Goal: Task Accomplishment & Management: Manage account settings

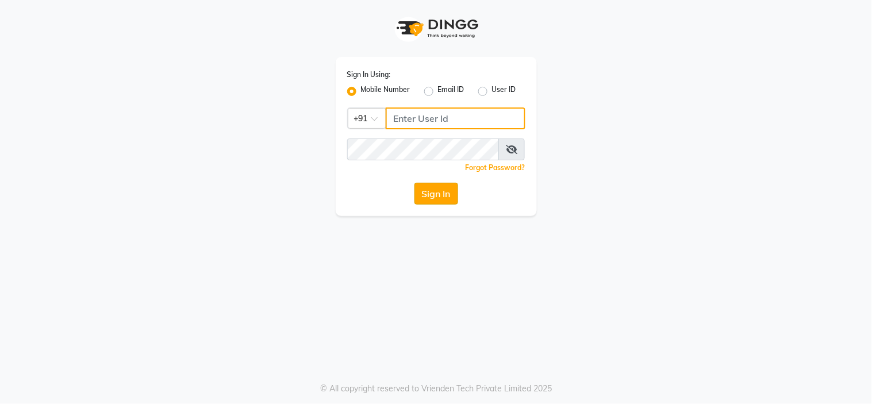
type input "9091918787"
click at [428, 203] on button "Sign In" at bounding box center [437, 194] width 44 height 22
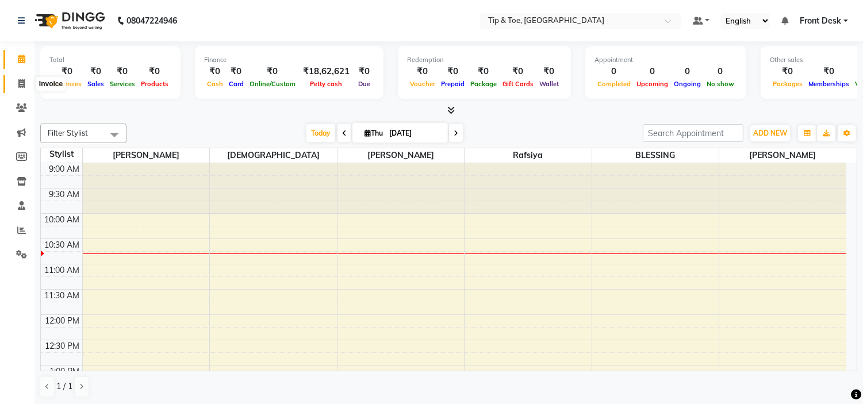
drag, startPoint x: 16, startPoint y: 79, endPoint x: 133, endPoint y: 48, distance: 120.8
click at [16, 79] on span at bounding box center [22, 84] width 20 height 13
select select "service"
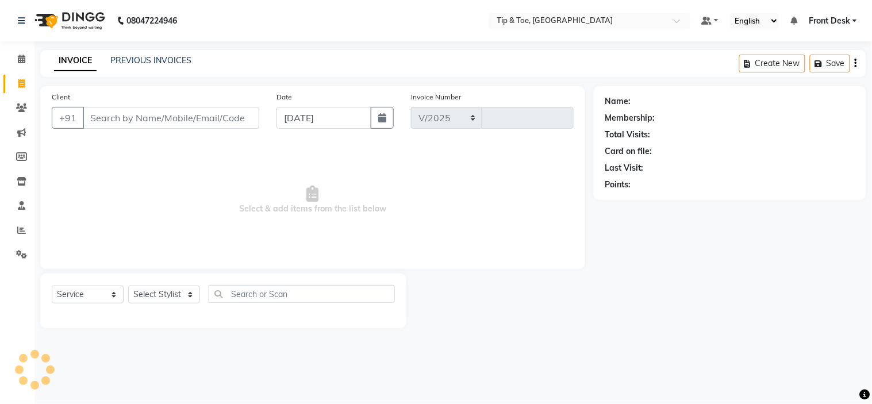
select select "5360"
type input "1005"
click at [167, 63] on link "PREVIOUS INVOICES" at bounding box center [150, 60] width 81 height 10
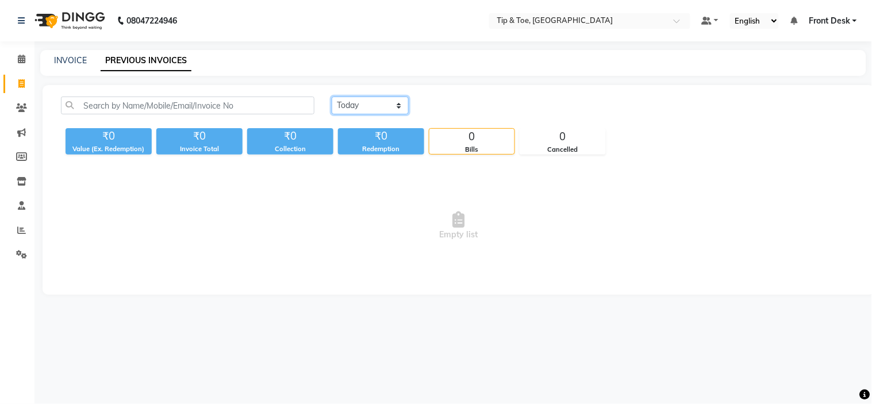
click at [382, 113] on select "Today Yesterday Custom Range" at bounding box center [370, 106] width 77 height 18
click at [332, 97] on select "Today Yesterday Custom Range" at bounding box center [370, 106] width 77 height 18
click at [370, 99] on select "Today Yesterday Custom Range" at bounding box center [370, 106] width 77 height 18
select select "yesterday"
click at [332, 97] on select "Today Yesterday Custom Range" at bounding box center [370, 106] width 77 height 18
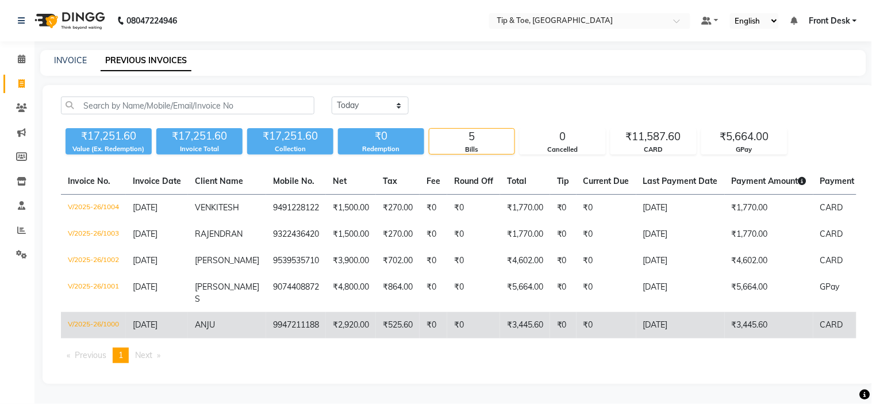
click at [217, 312] on td "ANJU" at bounding box center [227, 325] width 78 height 26
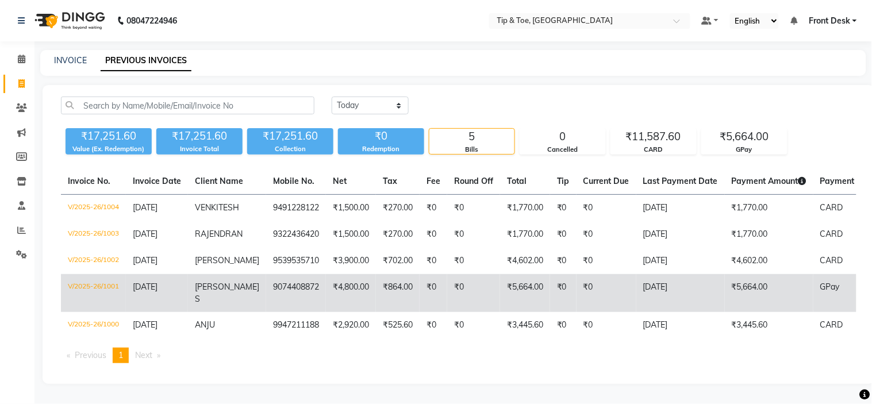
click at [246, 285] on td "ASWATHY S" at bounding box center [227, 293] width 78 height 38
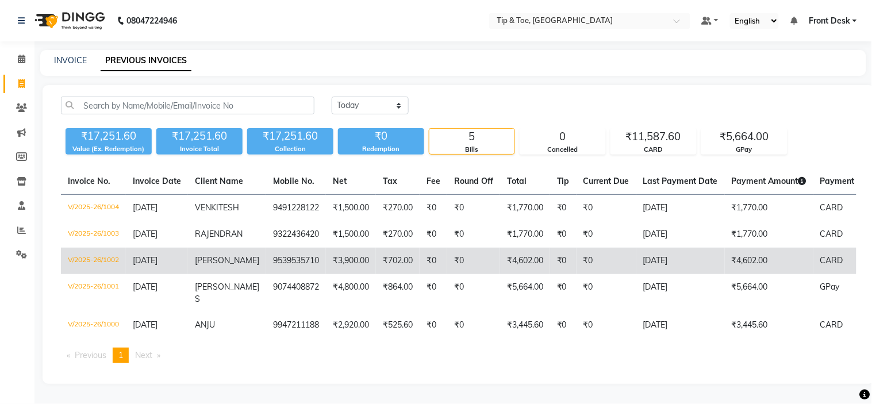
click at [207, 265] on span "CHARUTHA" at bounding box center [227, 260] width 64 height 10
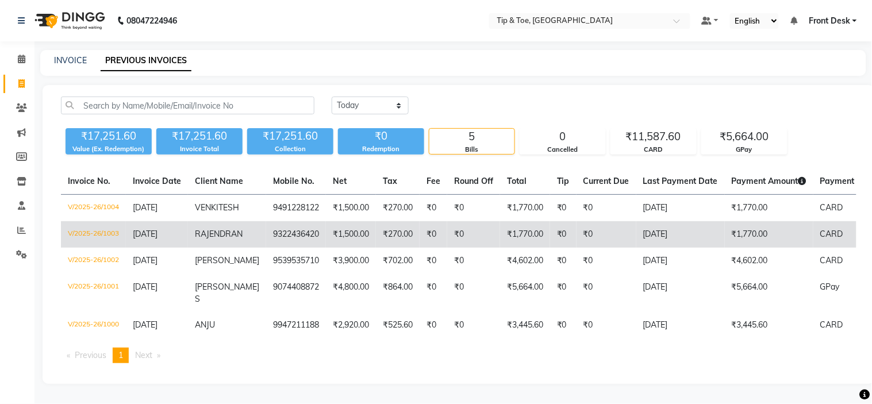
click at [227, 231] on span "RAJENDRAN" at bounding box center [219, 234] width 48 height 10
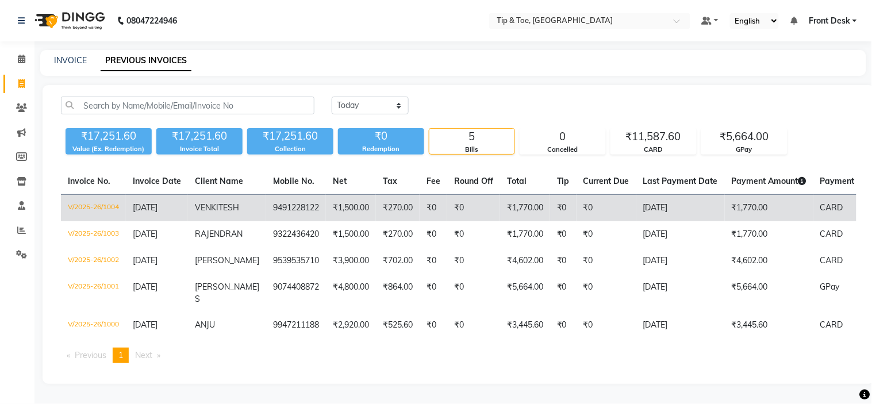
click at [273, 208] on td "9491228122" at bounding box center [296, 208] width 60 height 27
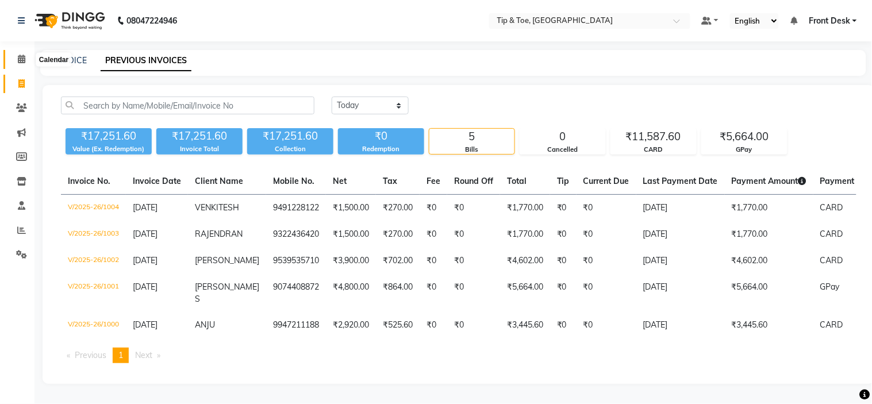
drag, startPoint x: 18, startPoint y: 60, endPoint x: 40, endPoint y: 55, distance: 22.9
click at [18, 60] on icon at bounding box center [21, 59] width 7 height 9
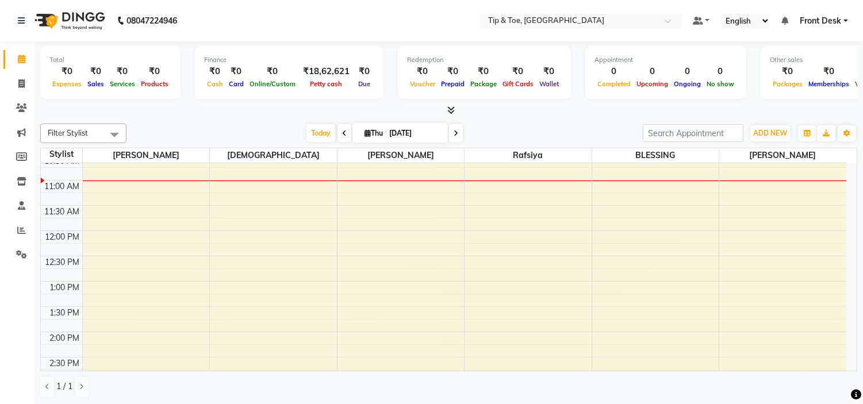
scroll to position [115, 0]
click at [280, 208] on div "9:00 AM 9:30 AM 10:00 AM 10:30 AM 11:00 AM 11:30 AM 12:00 PM 12:30 PM 1:00 PM 1…" at bounding box center [444, 376] width 806 height 657
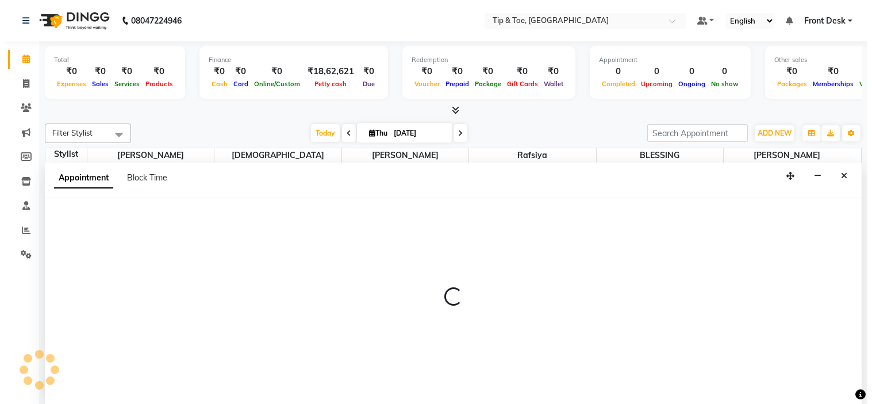
scroll to position [1, 0]
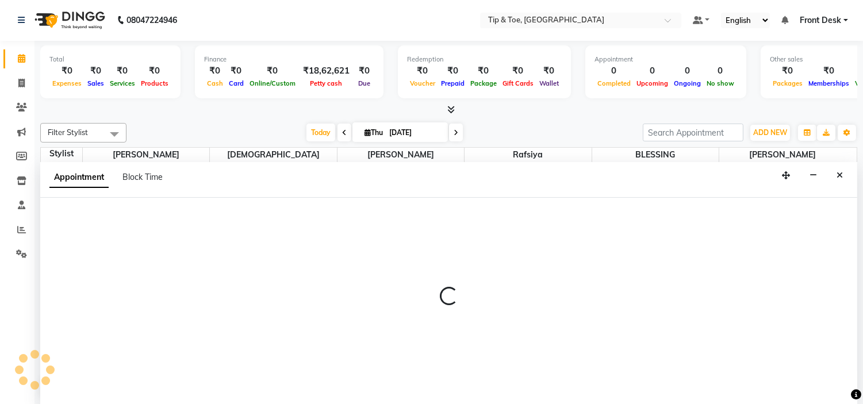
select select "37611"
select select "720"
select select "tentative"
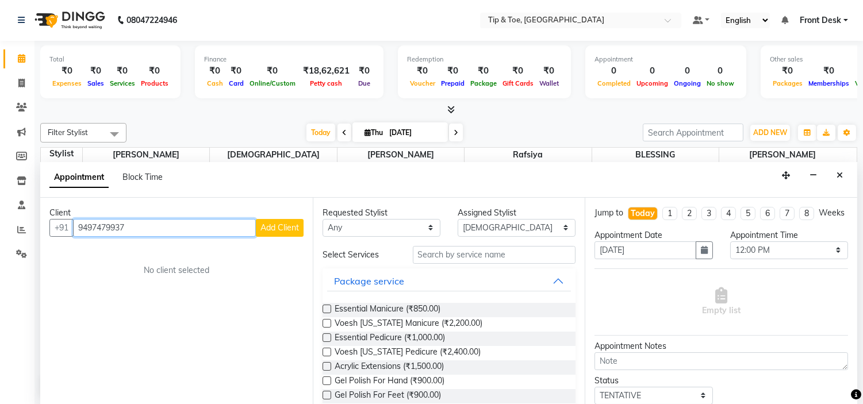
type input "9497479937"
click at [288, 221] on button "Add Client" at bounding box center [280, 228] width 48 height 18
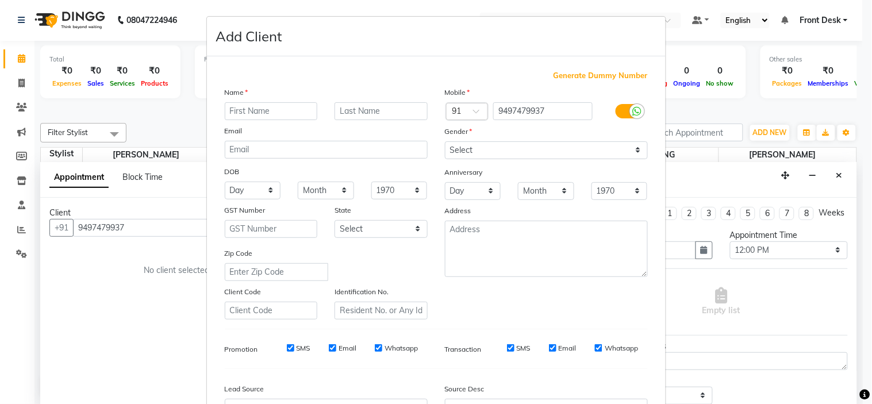
click at [251, 110] on input "text" at bounding box center [271, 111] width 93 height 18
type input "h"
click at [246, 123] on div "Name Email DOB Day 01 02 03 04 05 06 07 08 09 10 11 12 13 14 15 16 17 18 19 20 …" at bounding box center [326, 202] width 220 height 233
type input "HARSHA"
click at [459, 151] on select "Select Male Female Other Prefer Not To Say" at bounding box center [546, 150] width 203 height 18
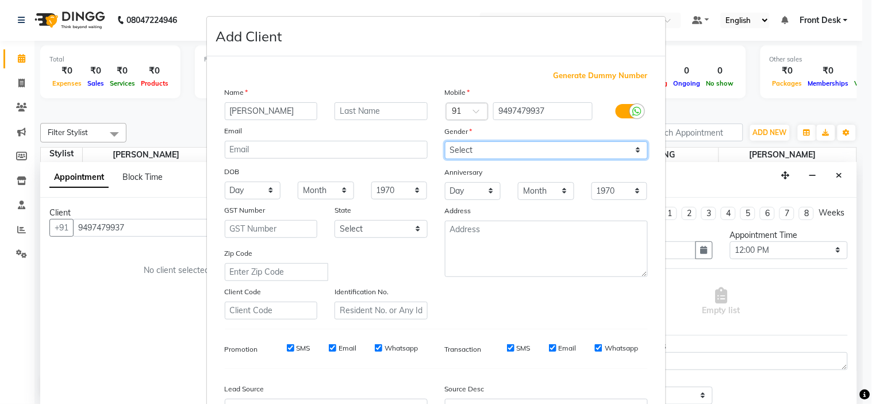
select select "female"
click at [445, 141] on select "Select Male Female Other Prefer Not To Say" at bounding box center [546, 150] width 203 height 18
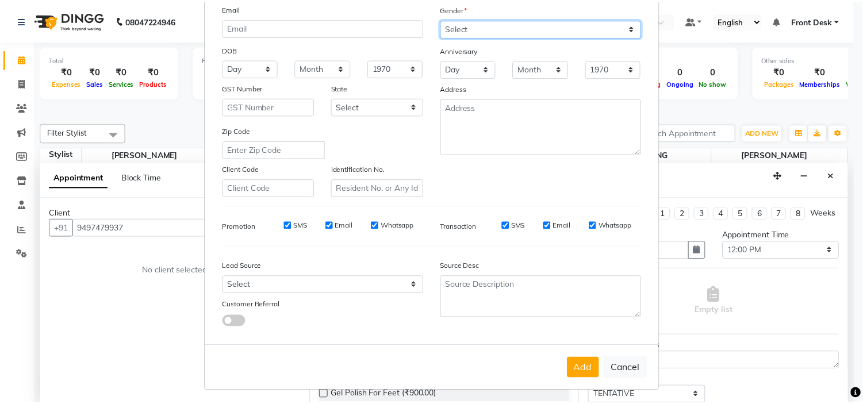
scroll to position [127, 0]
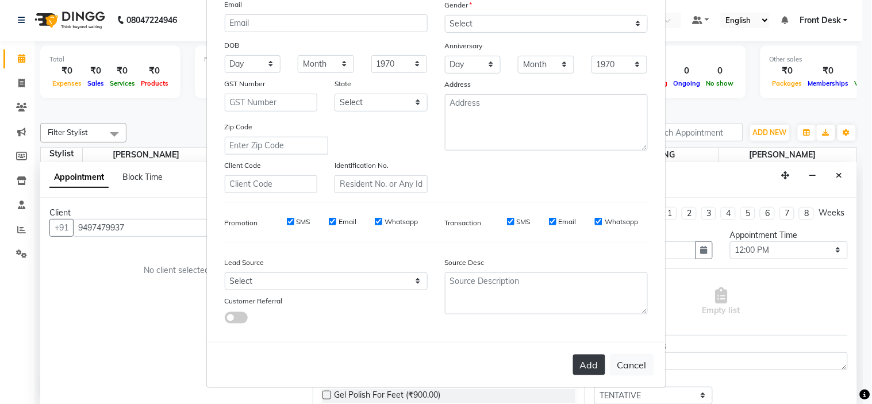
click at [579, 366] on button "Add" at bounding box center [589, 365] width 32 height 21
select select
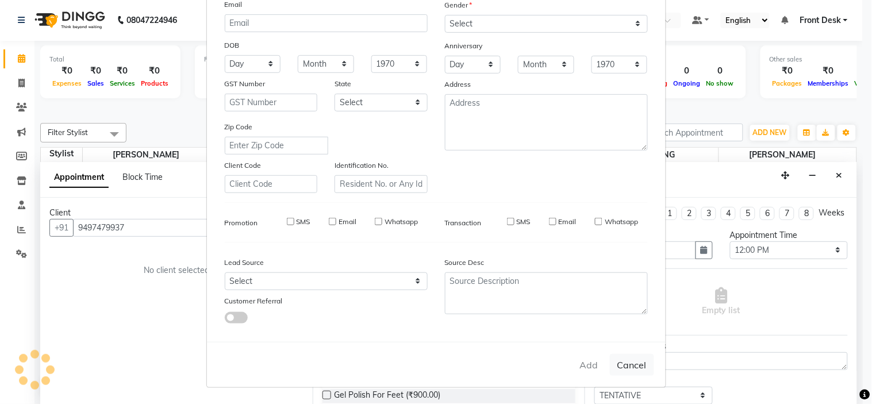
select select
checkbox input "false"
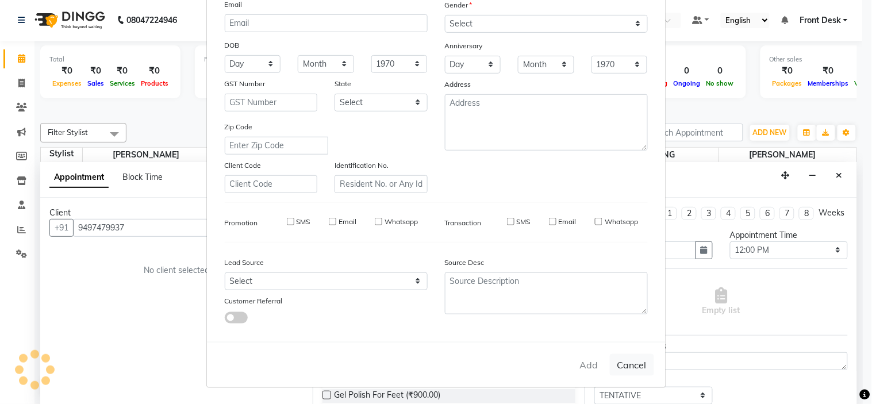
checkbox input "false"
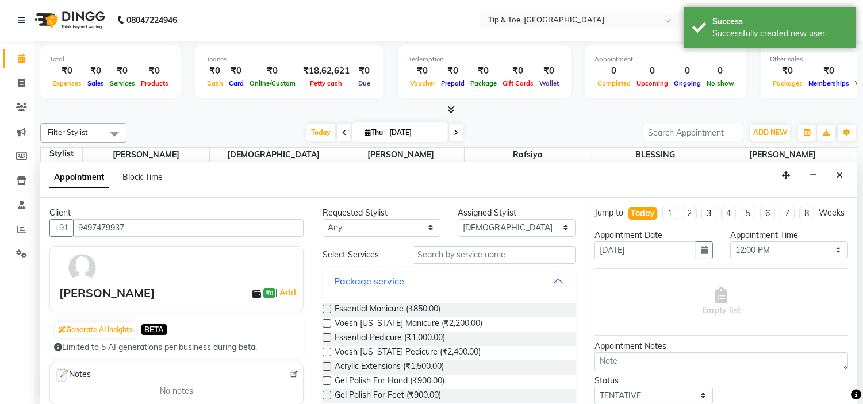
click at [431, 281] on button "Package service" at bounding box center [449, 281] width 244 height 21
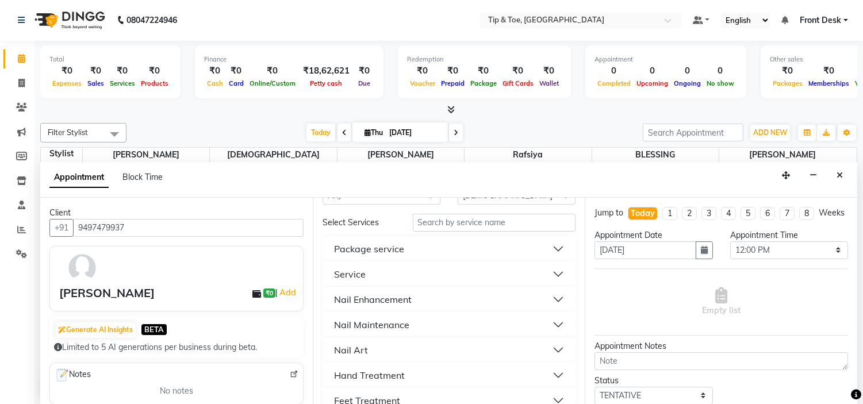
scroll to position [64, 0]
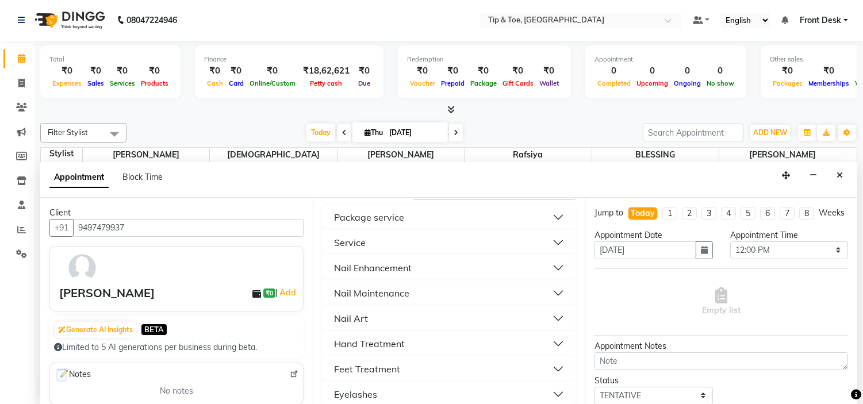
click at [434, 294] on button "Nail Maintenance" at bounding box center [449, 293] width 244 height 21
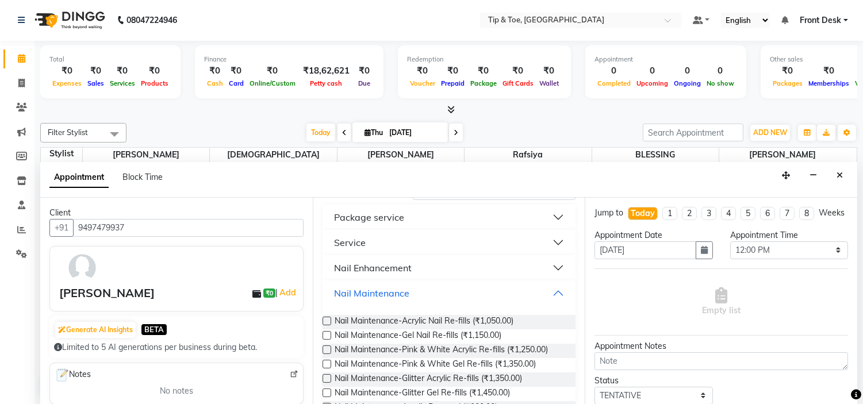
click at [434, 294] on button "Nail Maintenance" at bounding box center [449, 293] width 244 height 21
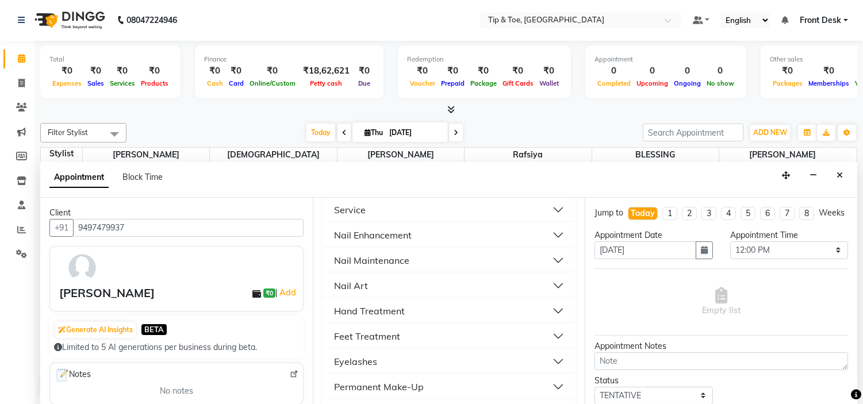
scroll to position [128, 0]
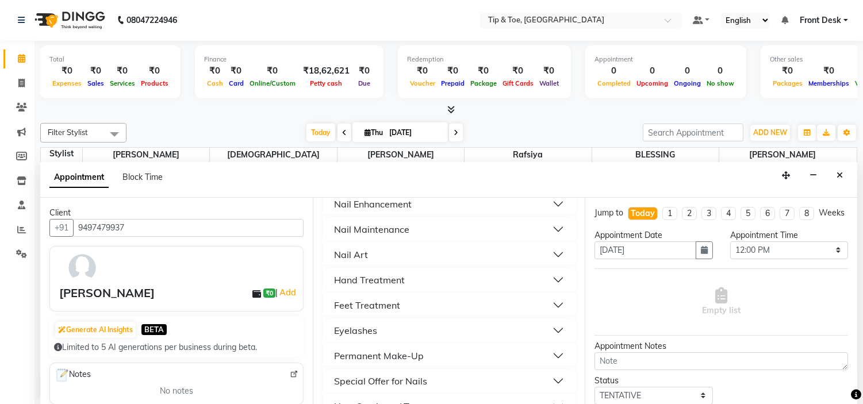
click at [433, 300] on button "Feet Treatment" at bounding box center [449, 305] width 244 height 21
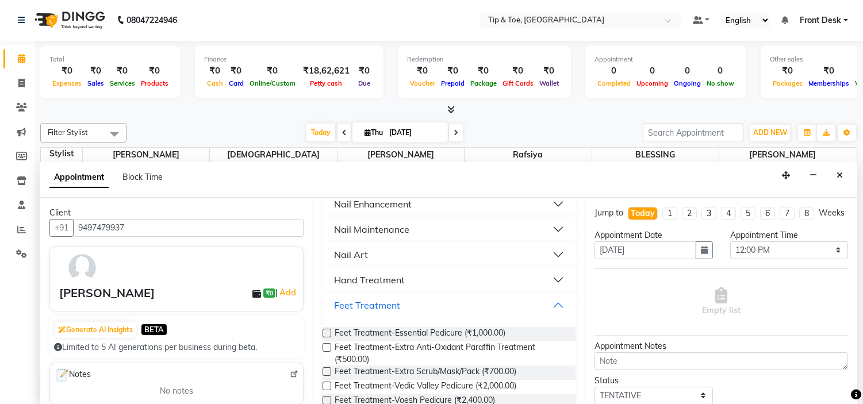
click at [433, 300] on button "Feet Treatment" at bounding box center [449, 305] width 244 height 21
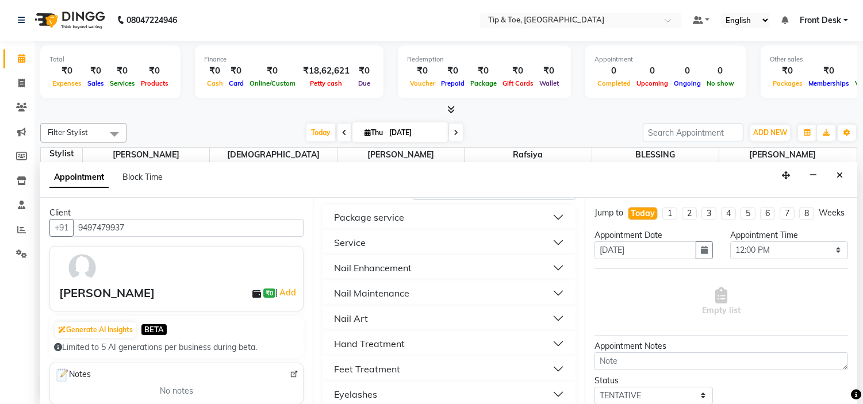
scroll to position [0, 0]
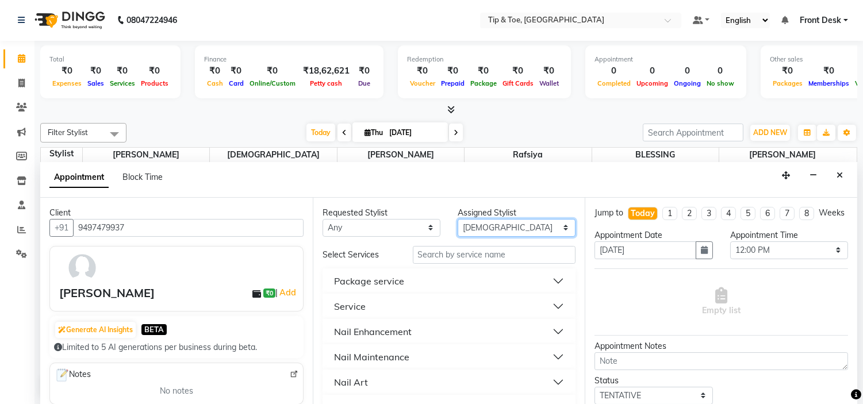
click at [518, 223] on select "Select BLESSING DIPAK Karamjeet Khalid Rafsiya Sunita" at bounding box center [517, 228] width 118 height 18
select select "59876"
click at [458, 219] on select "Select BLESSING DIPAK Karamjeet Khalid Rafsiya Sunita" at bounding box center [517, 228] width 118 height 18
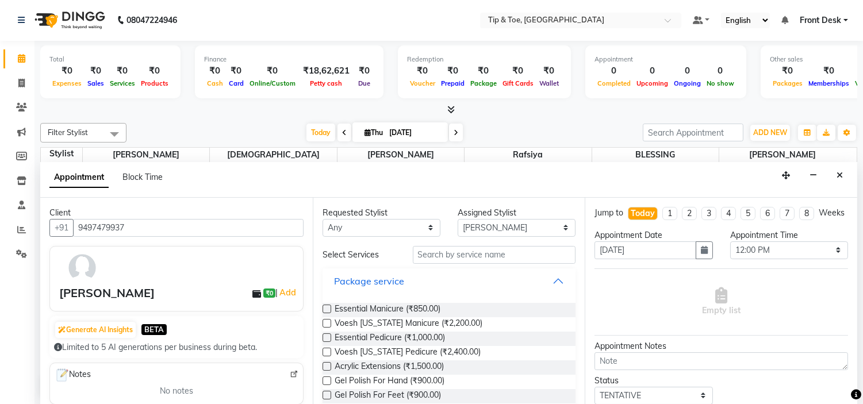
click at [418, 274] on button "Package service" at bounding box center [449, 281] width 244 height 21
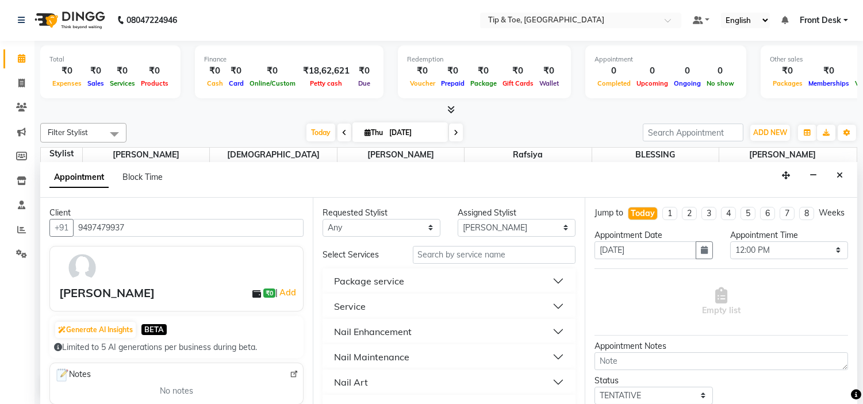
click at [418, 275] on button "Package service" at bounding box center [449, 281] width 244 height 21
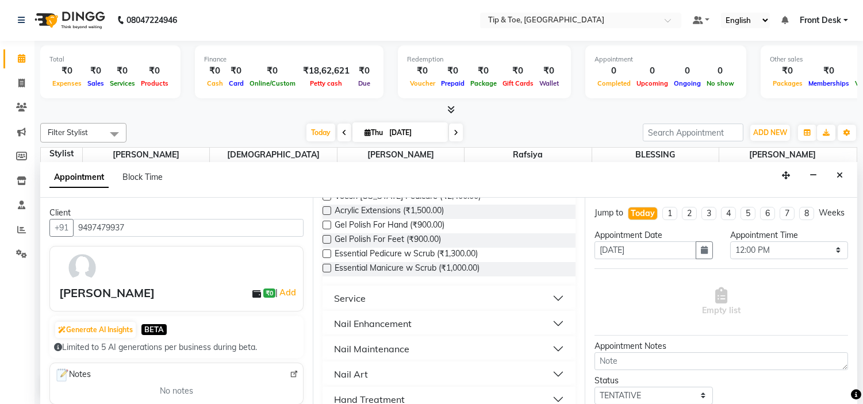
scroll to position [128, 0]
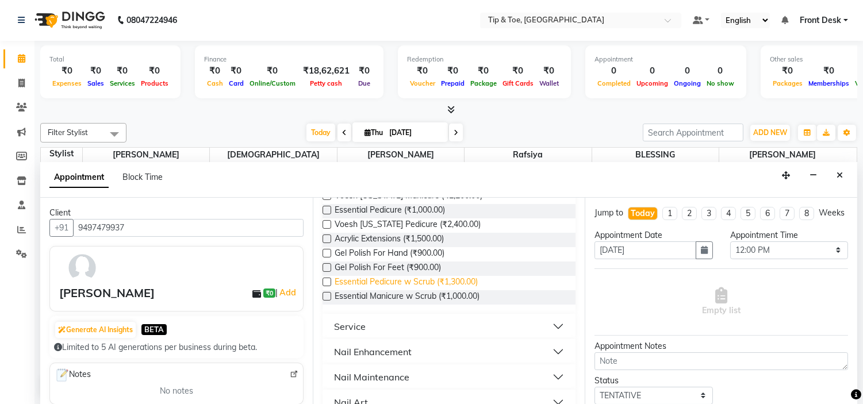
click at [431, 283] on span "Essential Pedicure w Scrub (₹1,300.00)" at bounding box center [406, 283] width 143 height 14
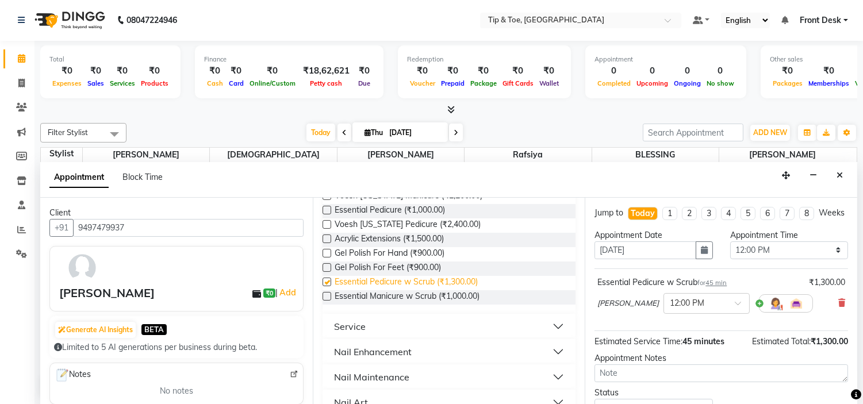
checkbox input "false"
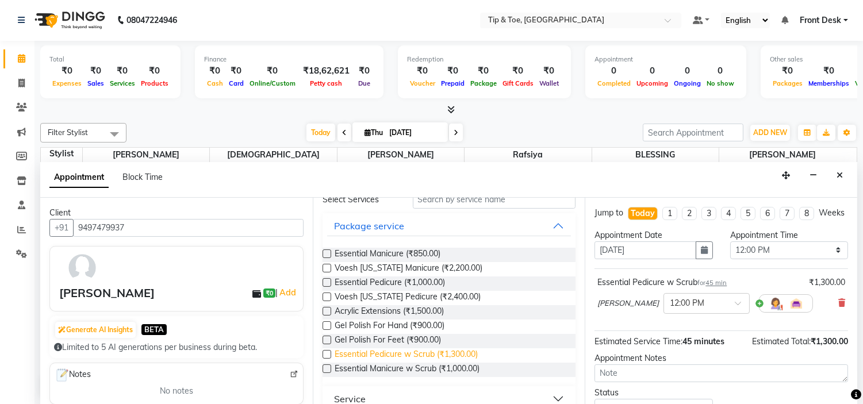
scroll to position [0, 0]
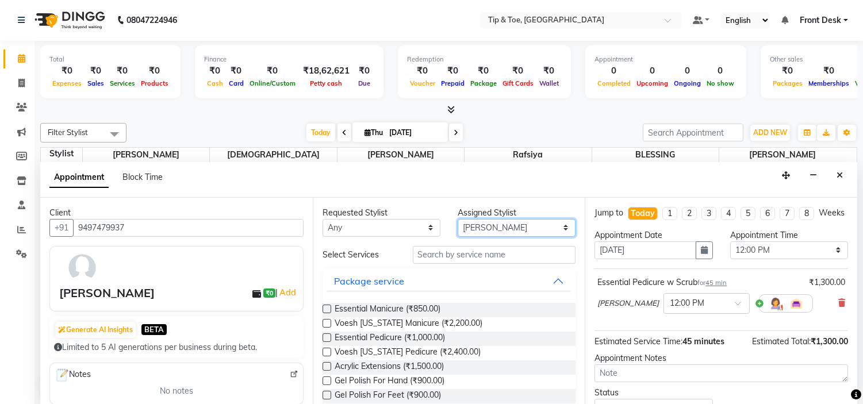
click at [484, 221] on select "Select BLESSING DIPAK Karamjeet Khalid Rafsiya Sunita" at bounding box center [517, 228] width 118 height 18
select select "37611"
click at [458, 219] on select "Select BLESSING DIPAK Karamjeet Khalid Rafsiya Sunita" at bounding box center [517, 228] width 118 height 18
click at [424, 275] on button "Package service" at bounding box center [449, 281] width 244 height 21
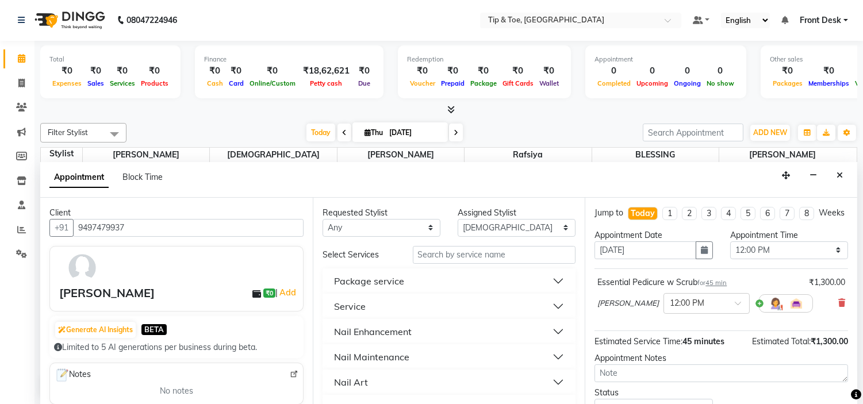
click at [409, 358] on button "Nail Maintenance" at bounding box center [449, 357] width 244 height 21
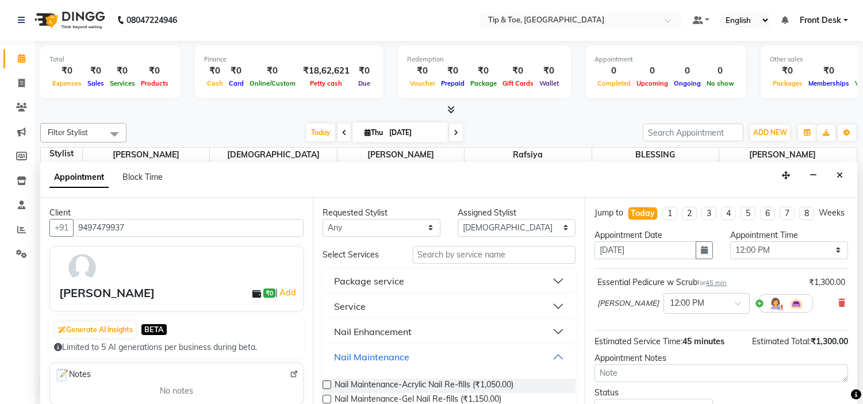
click at [413, 351] on button "Nail Maintenance" at bounding box center [449, 357] width 244 height 21
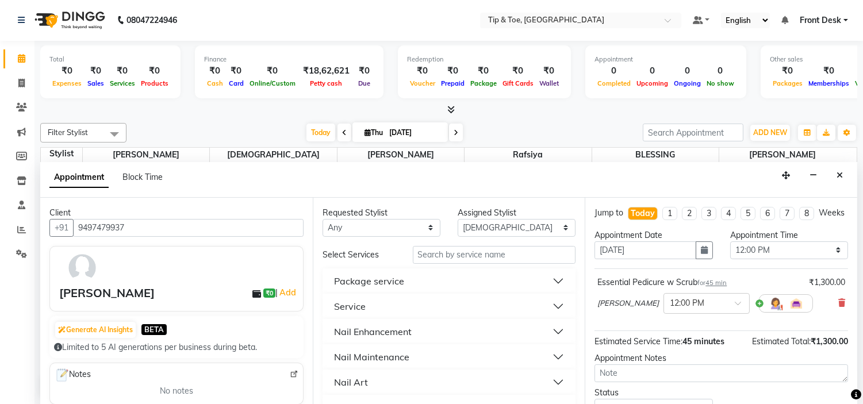
click at [433, 274] on button "Package service" at bounding box center [449, 281] width 244 height 21
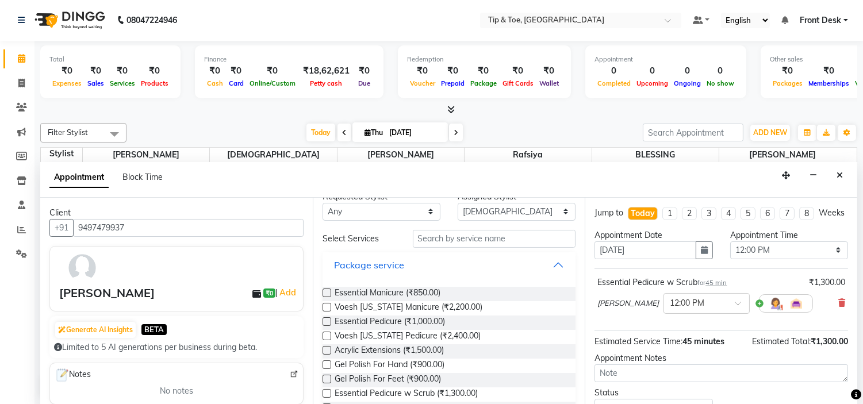
scroll to position [64, 0]
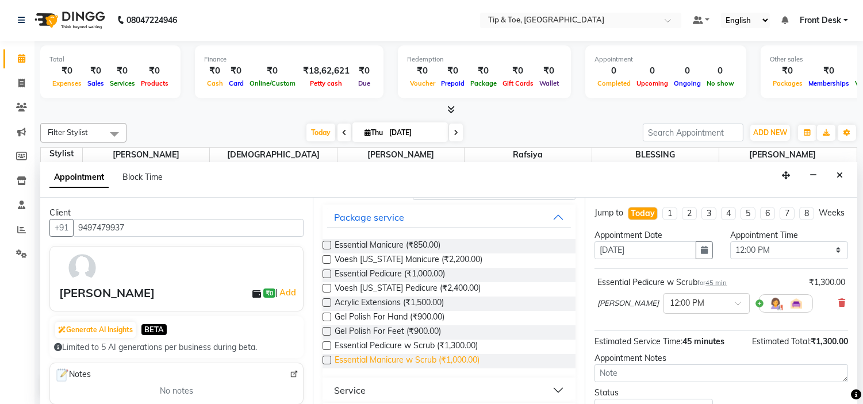
click at [479, 358] on span "Essential Manicure w Scrub (₹1,000.00)" at bounding box center [407, 361] width 145 height 14
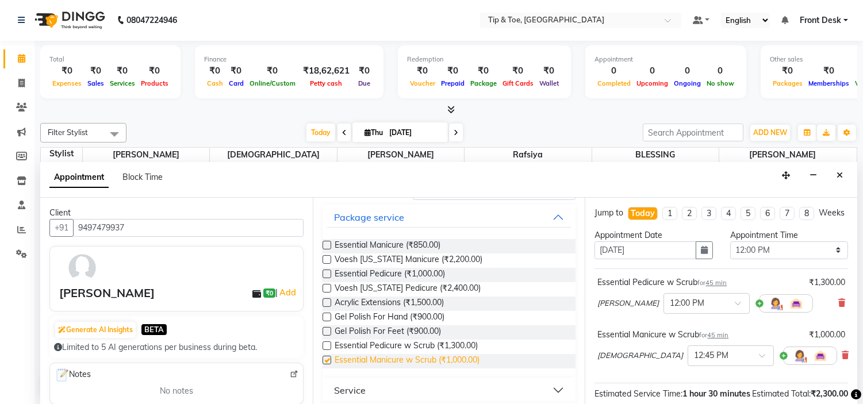
checkbox input "false"
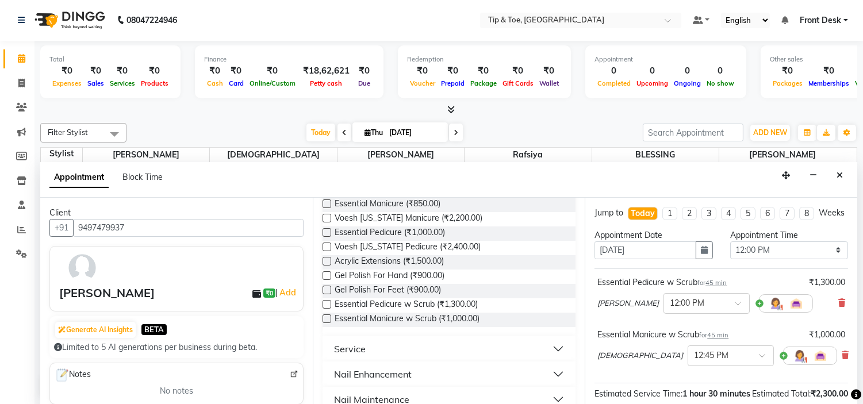
scroll to position [128, 0]
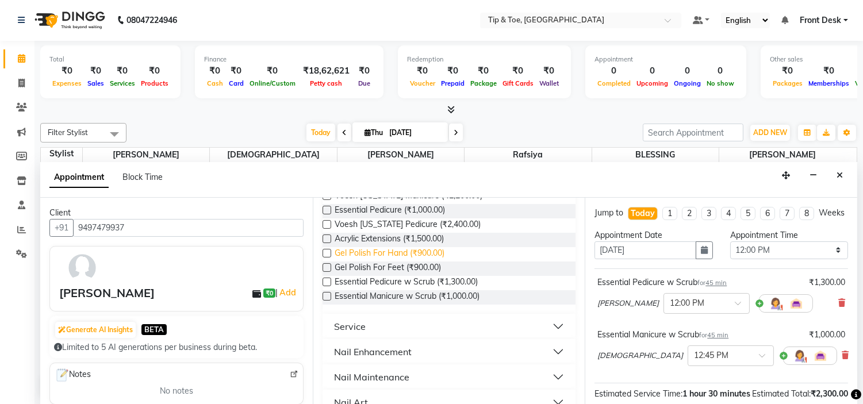
click at [433, 253] on span "Gel Polish For Hand (₹900.00)" at bounding box center [390, 254] width 110 height 14
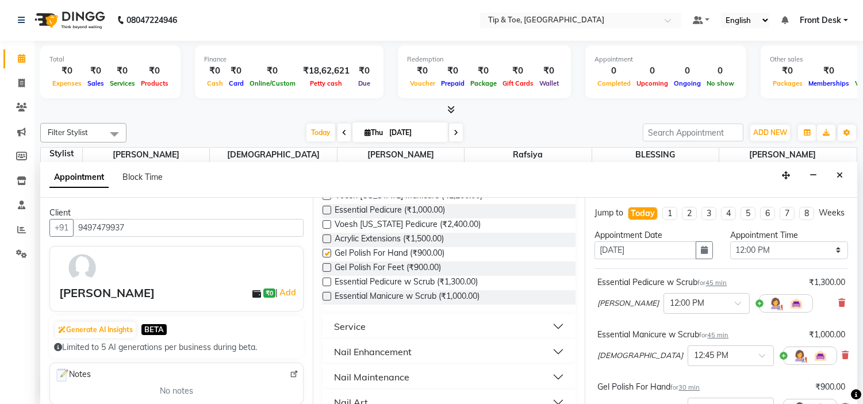
checkbox input "false"
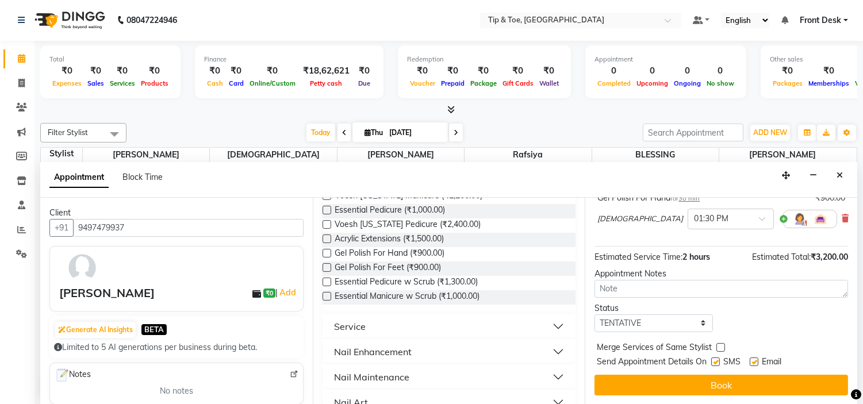
scroll to position [192, 0]
click at [757, 366] on label at bounding box center [754, 362] width 9 height 9
click at [757, 366] on input "checkbox" at bounding box center [753, 362] width 7 height 7
checkbox input "false"
click at [769, 389] on button "Book" at bounding box center [722, 385] width 254 height 21
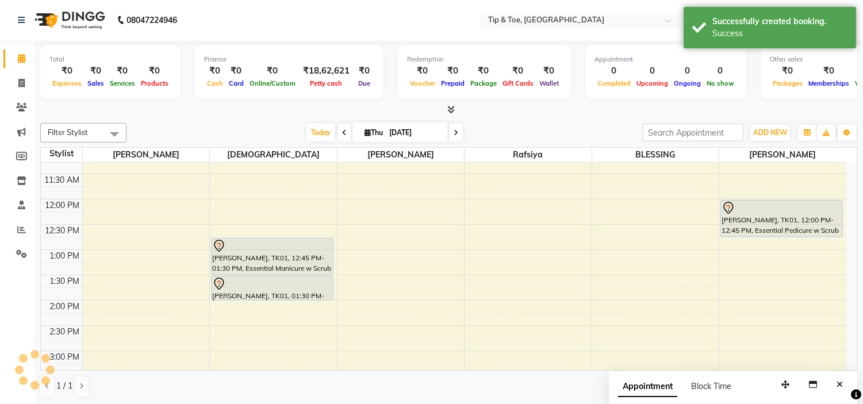
scroll to position [0, 0]
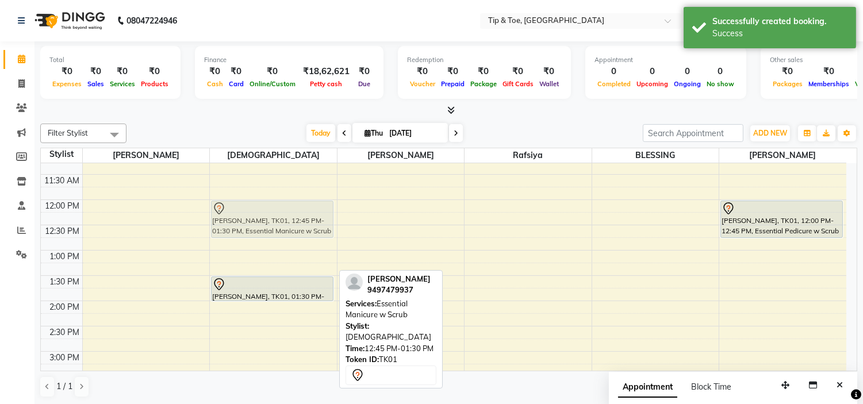
drag, startPoint x: 301, startPoint y: 256, endPoint x: 309, endPoint y: 221, distance: 35.3
click at [309, 221] on div "HARSHA, TK01, 12:45 PM-01:30 PM, Essential Manicure w Scrub HARSHA, TK01, 01:30…" at bounding box center [273, 376] width 127 height 657
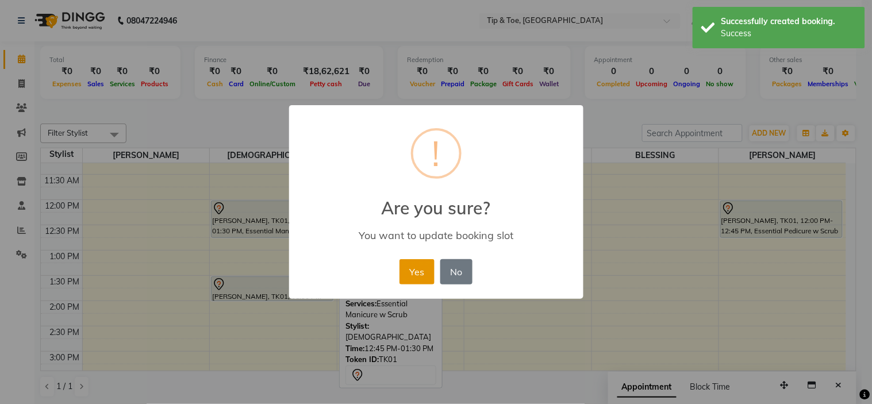
click at [416, 272] on button "Yes" at bounding box center [417, 271] width 35 height 25
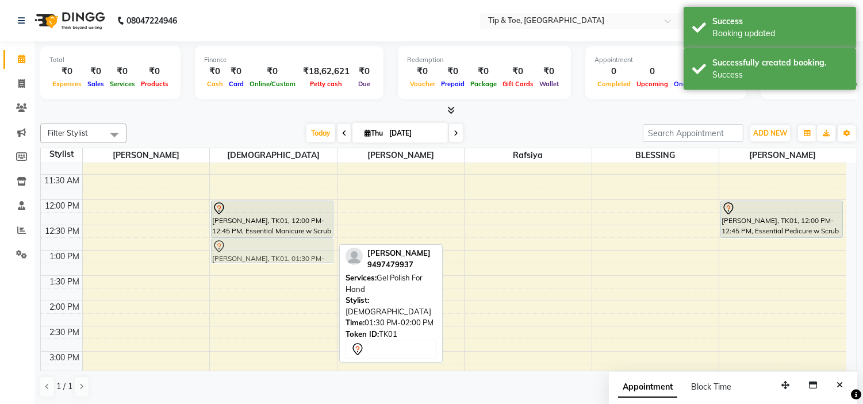
drag, startPoint x: 296, startPoint y: 292, endPoint x: 298, endPoint y: 254, distance: 38.0
click at [298, 254] on div "HARSHA, TK01, 12:00 PM-12:45 PM, Essential Manicure w Scrub HARSHA, TK01, 01:30…" at bounding box center [273, 376] width 127 height 657
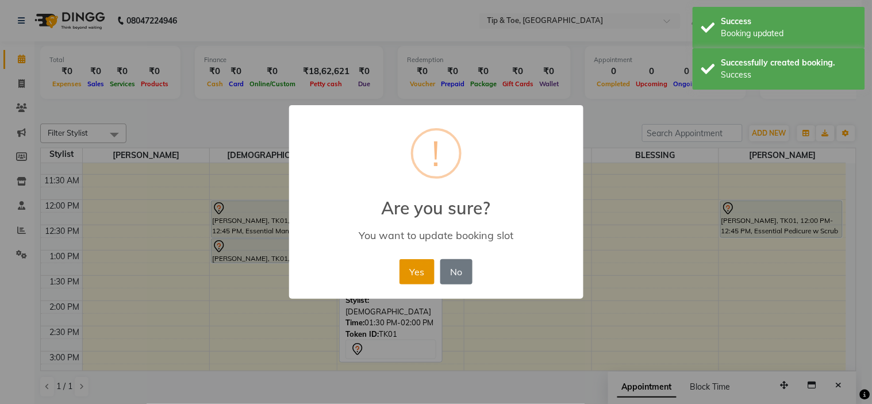
click at [418, 273] on button "Yes" at bounding box center [417, 271] width 35 height 25
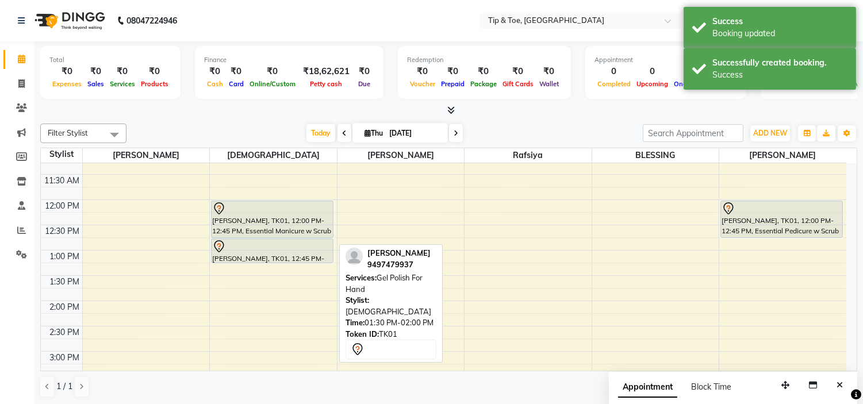
click at [389, 133] on input "04-09-2025" at bounding box center [415, 133] width 58 height 17
select select "9"
select select "2025"
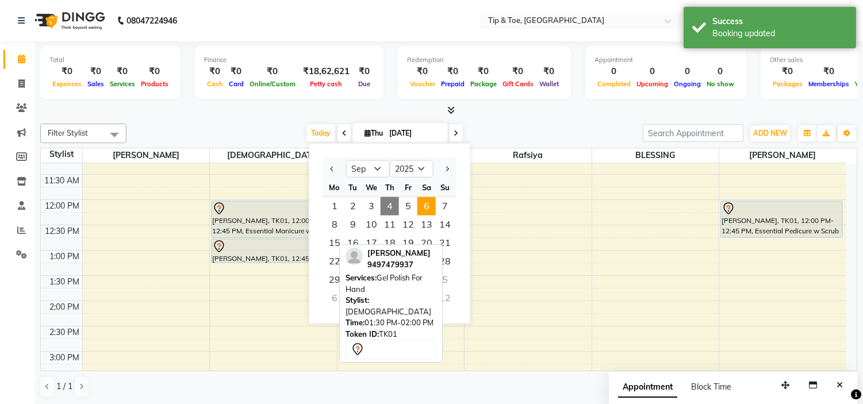
click at [430, 204] on span "6" at bounding box center [427, 206] width 18 height 18
type input "06-09-2025"
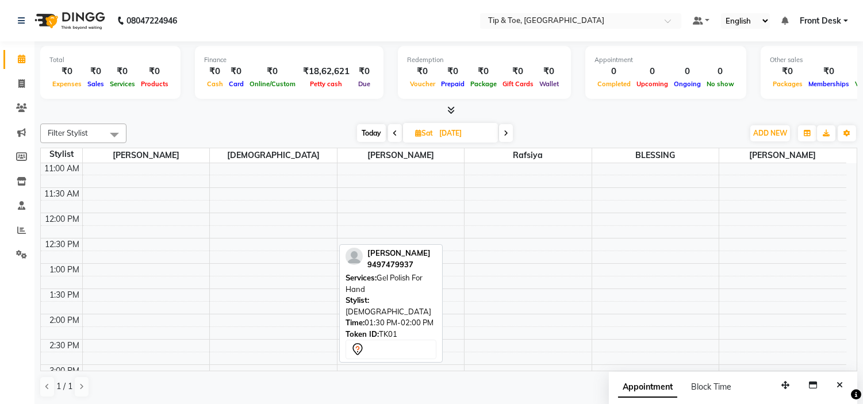
scroll to position [38, 0]
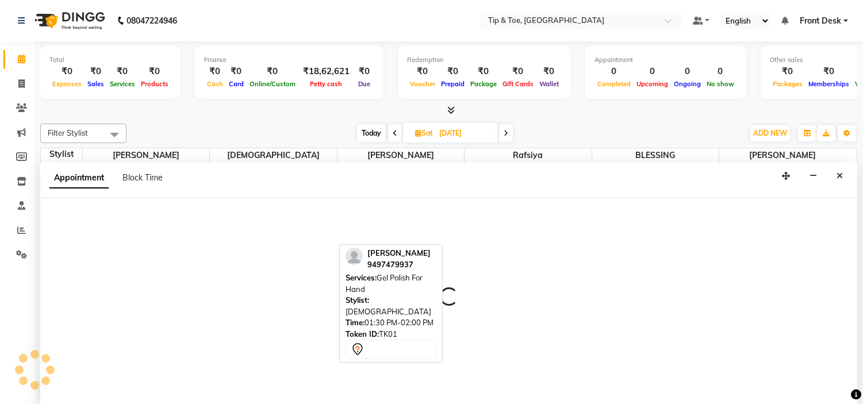
scroll to position [1, 0]
select select "59876"
select select "660"
select select "tentative"
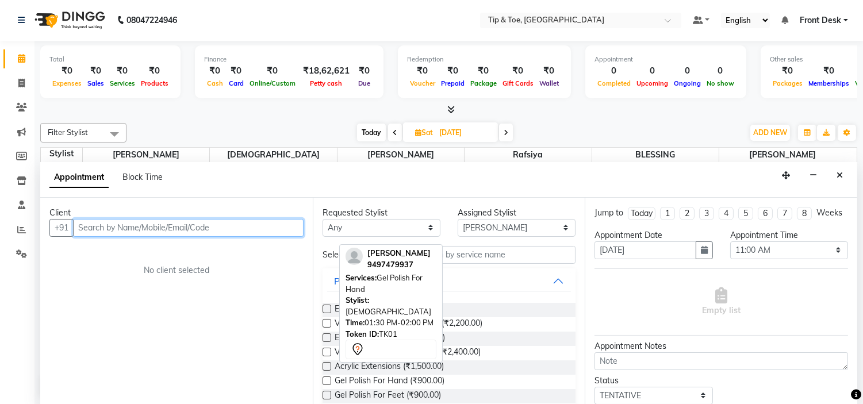
click at [246, 233] on input "text" at bounding box center [188, 228] width 231 height 18
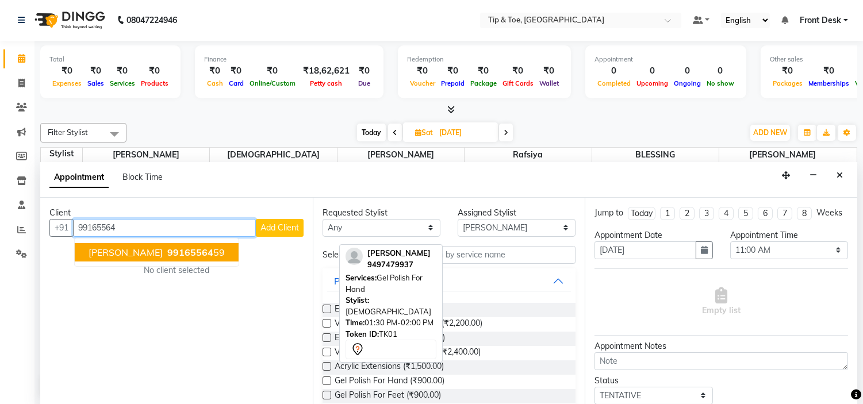
click at [167, 249] on span "99165564" at bounding box center [190, 253] width 46 height 12
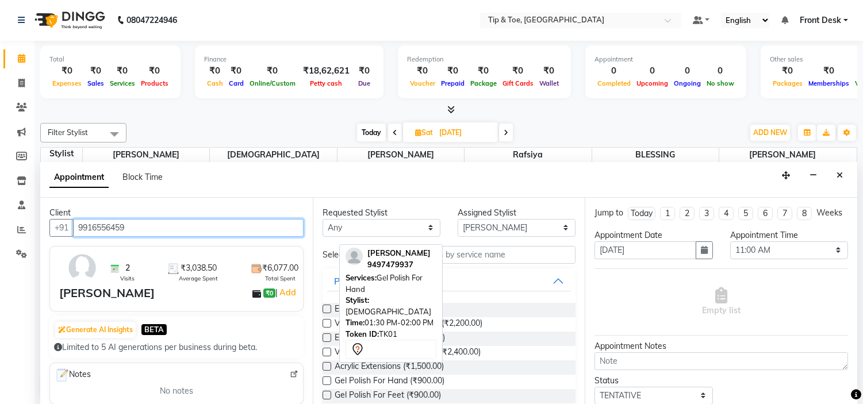
type input "9916556459"
click at [201, 192] on div "Appointment Block Time" at bounding box center [448, 180] width 817 height 36
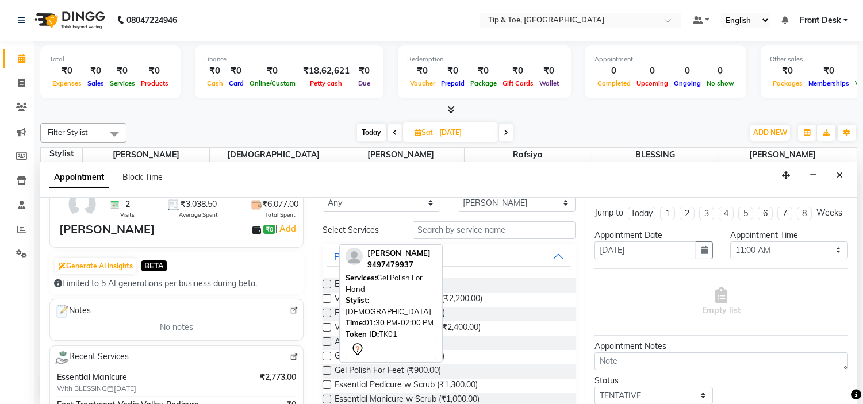
scroll to position [64, 0]
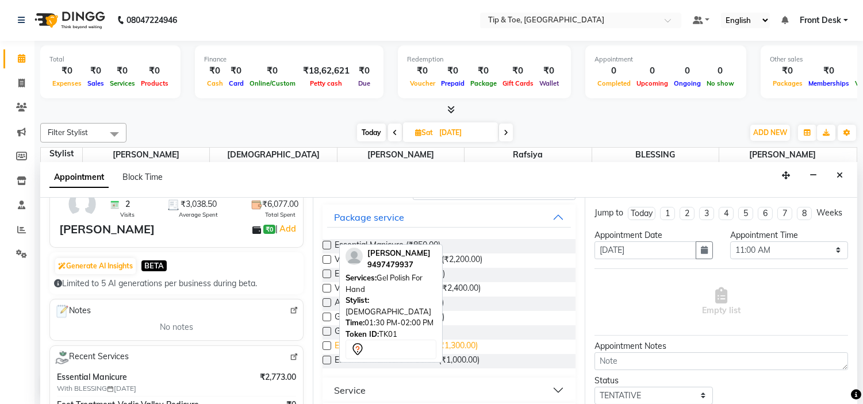
click at [473, 346] on span "Essential Pedicure w Scrub (₹1,300.00)" at bounding box center [406, 347] width 143 height 14
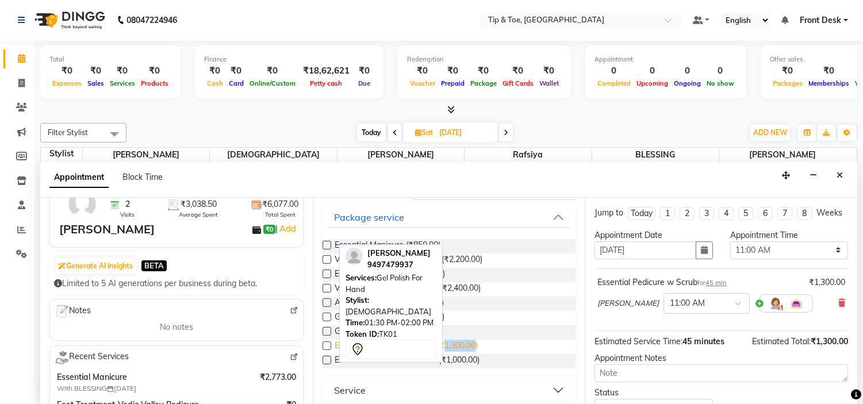
click at [473, 346] on span "Essential Pedicure w Scrub (₹1,300.00)" at bounding box center [406, 347] width 143 height 14
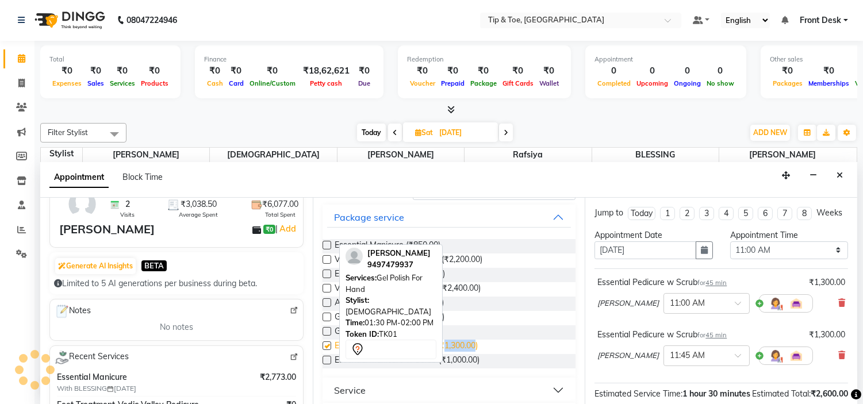
checkbox input "false"
click at [466, 360] on span "Essential Manicure w Scrub (₹1,000.00)" at bounding box center [407, 361] width 145 height 14
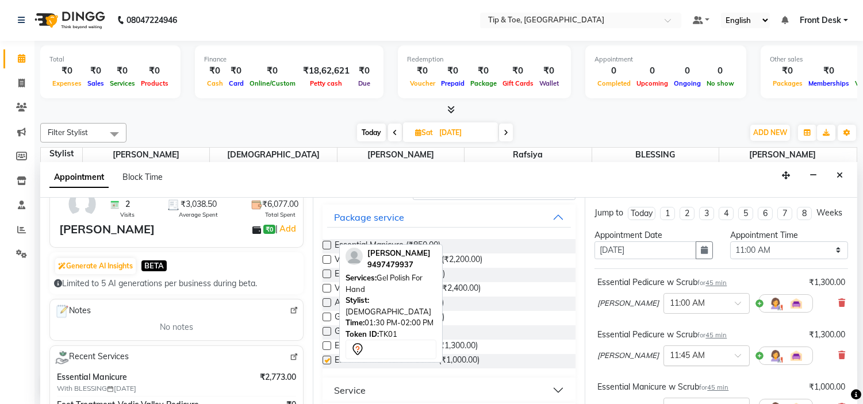
checkbox input "false"
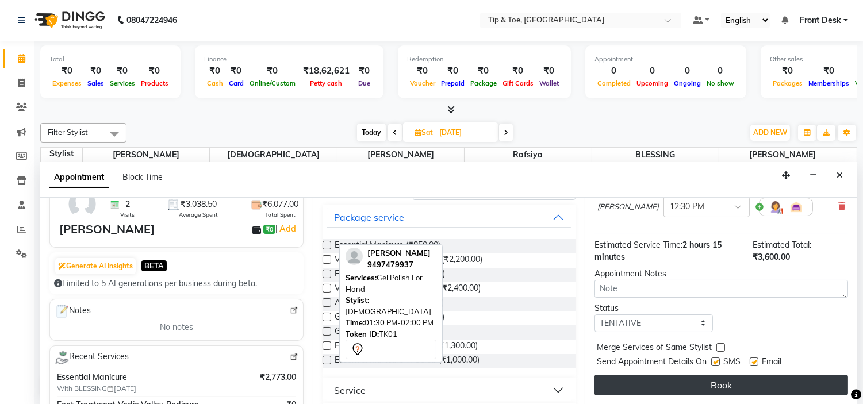
scroll to position [212, 0]
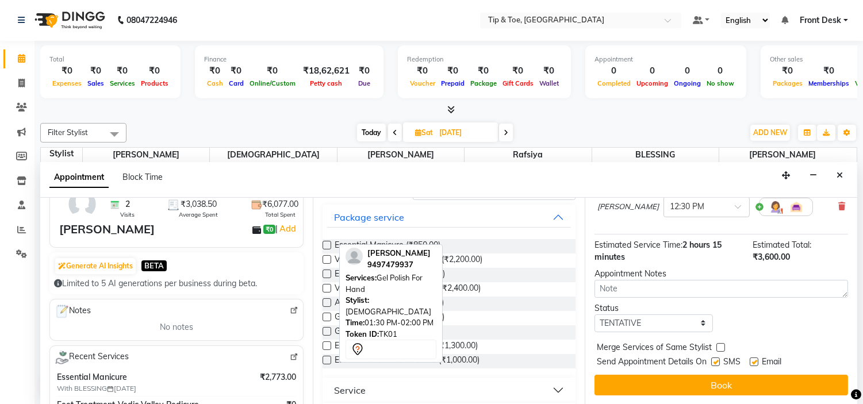
click at [753, 360] on label at bounding box center [754, 362] width 9 height 9
click at [753, 360] on input "checkbox" at bounding box center [753, 362] width 7 height 7
checkbox input "false"
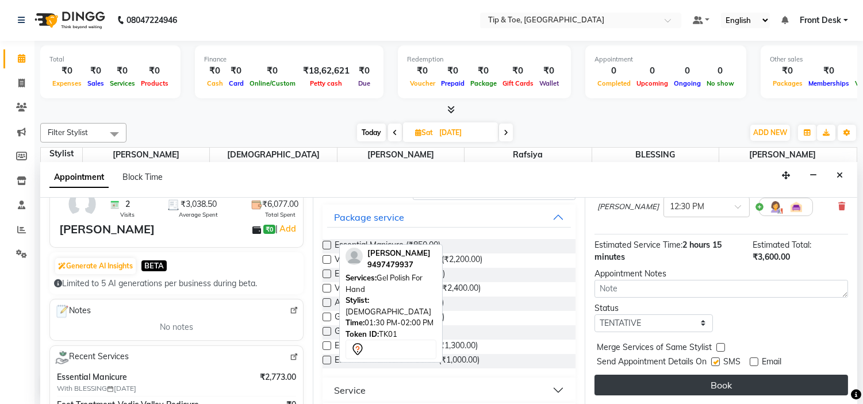
click at [761, 376] on button "Book" at bounding box center [722, 385] width 254 height 21
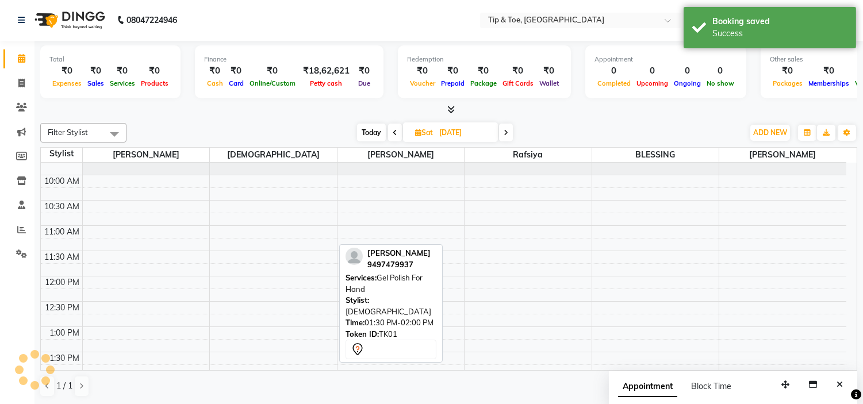
scroll to position [0, 0]
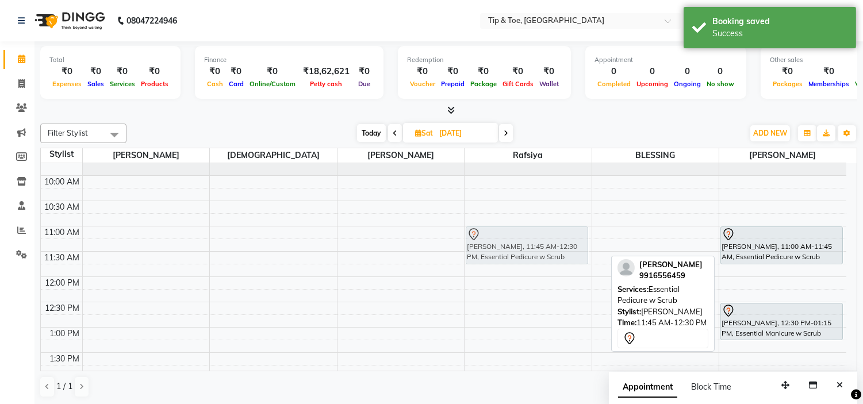
drag, startPoint x: 760, startPoint y: 290, endPoint x: 553, endPoint y: 255, distance: 210.0
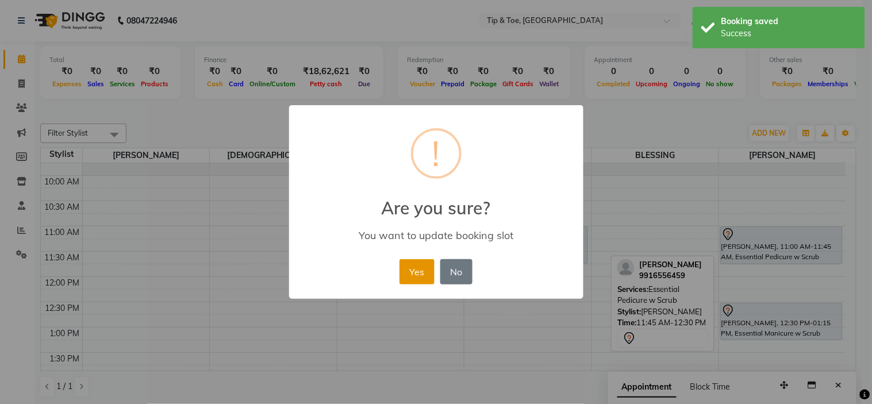
click at [406, 273] on button "Yes" at bounding box center [417, 271] width 35 height 25
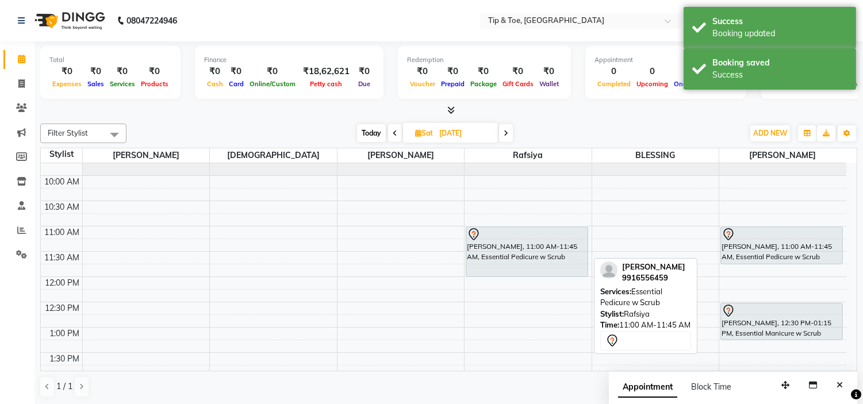
drag, startPoint x: 510, startPoint y: 262, endPoint x: 510, endPoint y: 269, distance: 6.9
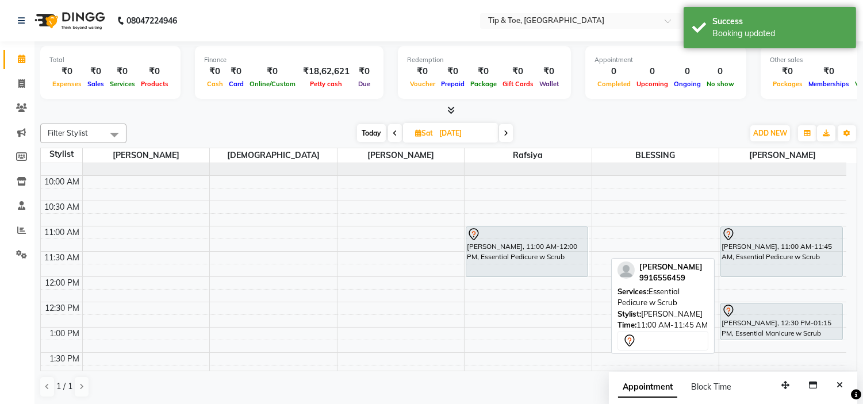
drag, startPoint x: 790, startPoint y: 261, endPoint x: 791, endPoint y: 272, distance: 10.9
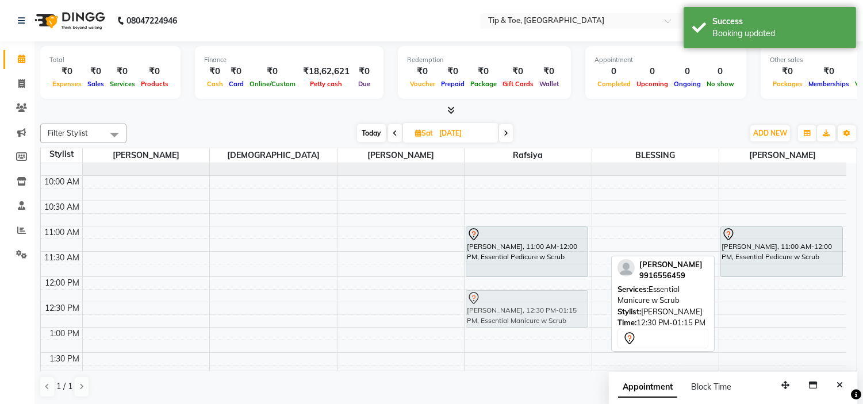
drag, startPoint x: 790, startPoint y: 325, endPoint x: 591, endPoint y: 308, distance: 200.3
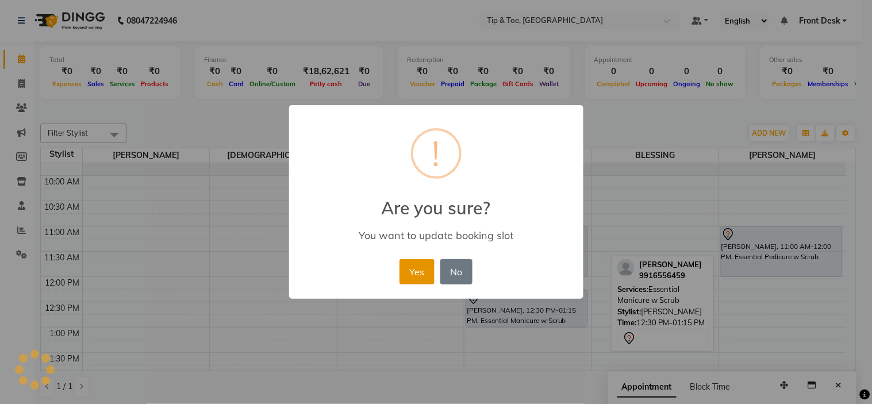
click at [428, 277] on button "Yes" at bounding box center [417, 271] width 35 height 25
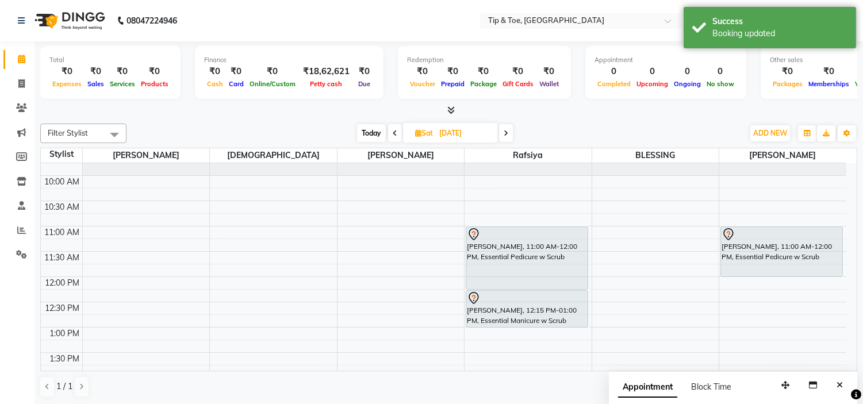
drag, startPoint x: 516, startPoint y: 278, endPoint x: 518, endPoint y: 290, distance: 12.8
click at [518, 125] on div "SHWETA NAIKnull, 11:00 AM-12:00 PM, Essential Pedicure w Scrub SHWETA NAIKnull,…" at bounding box center [527, 125] width 122 height 0
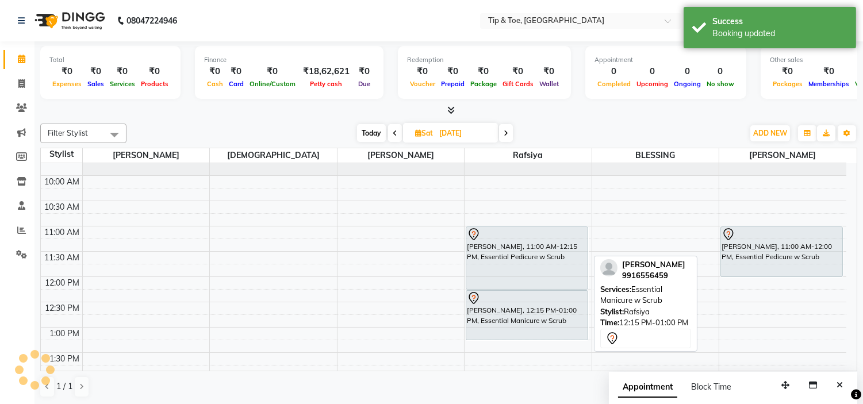
drag, startPoint x: 525, startPoint y: 325, endPoint x: 526, endPoint y: 334, distance: 8.7
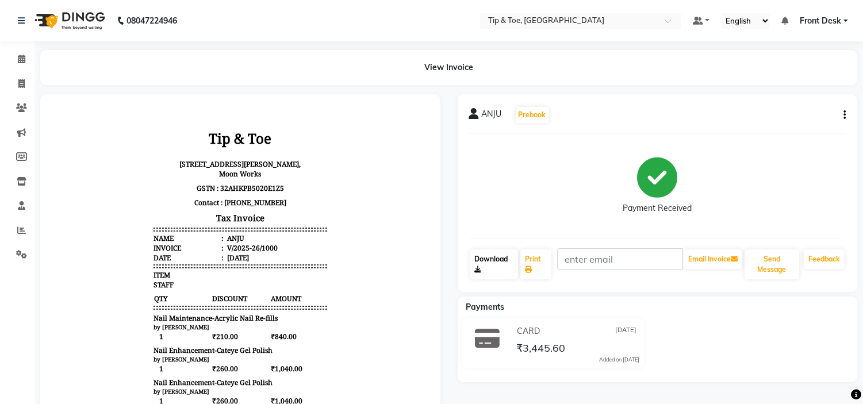
click at [492, 273] on link "Download" at bounding box center [494, 265] width 48 height 30
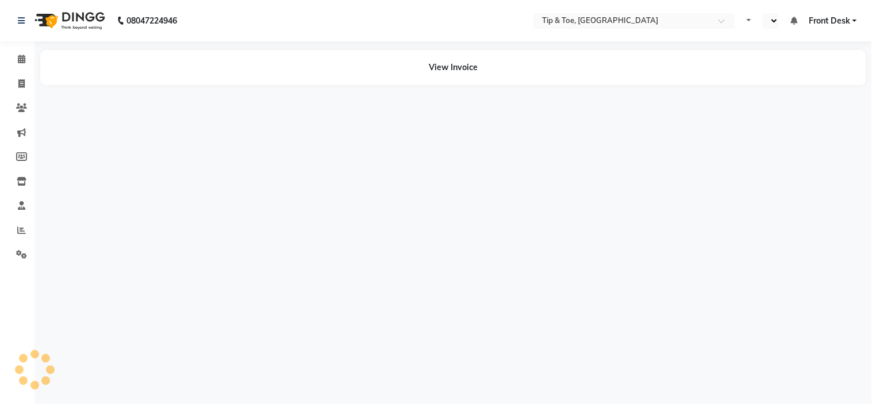
select select "en"
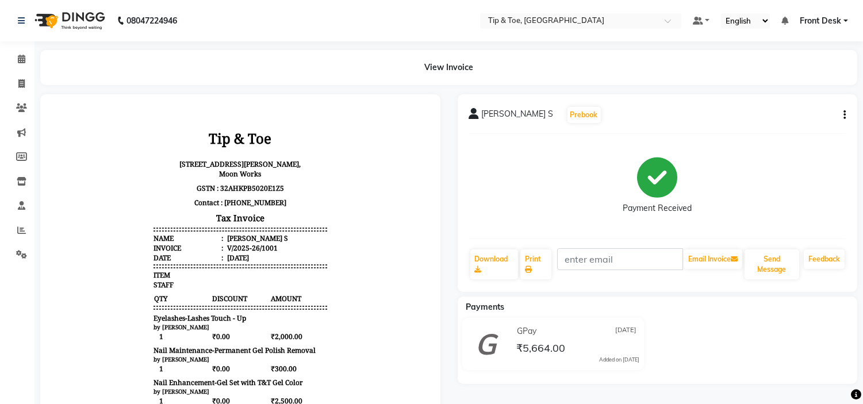
click at [485, 200] on div "Payment Received" at bounding box center [657, 186] width 377 height 86
click at [490, 268] on link "Download" at bounding box center [494, 265] width 48 height 30
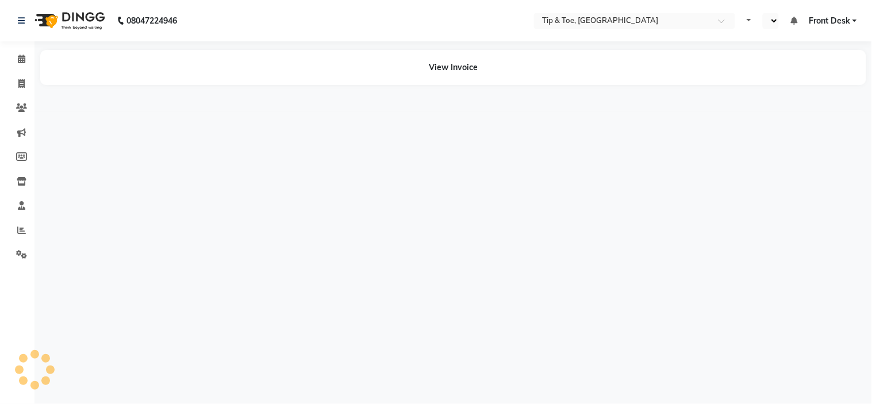
select select "en"
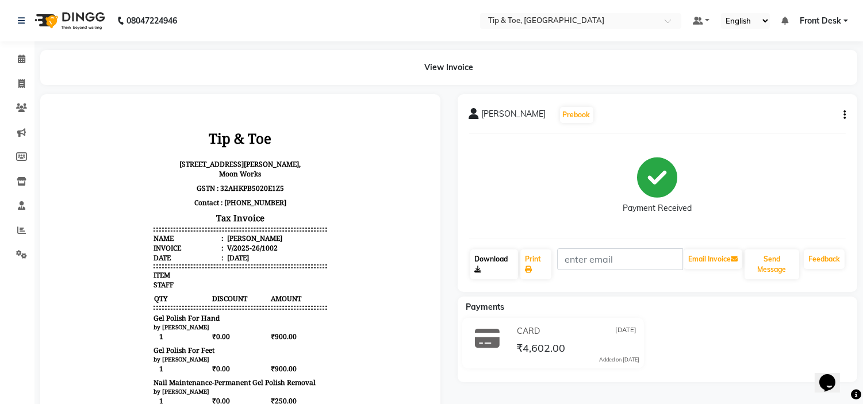
click at [497, 260] on link "Download" at bounding box center [494, 265] width 48 height 30
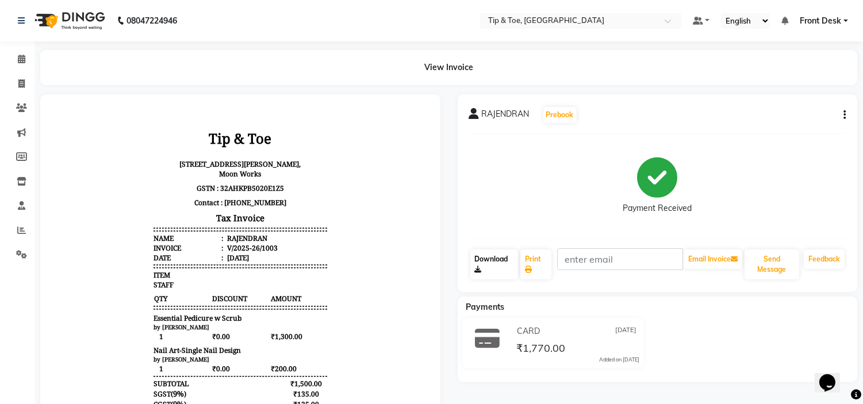
click at [485, 263] on link "Download" at bounding box center [494, 265] width 48 height 30
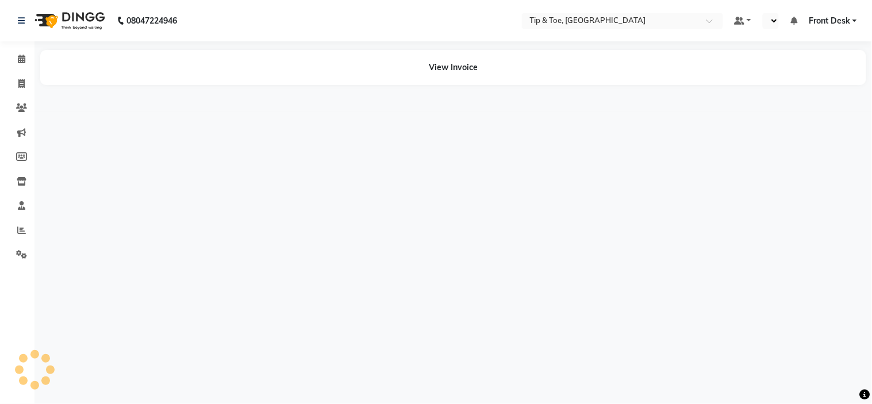
select select "en"
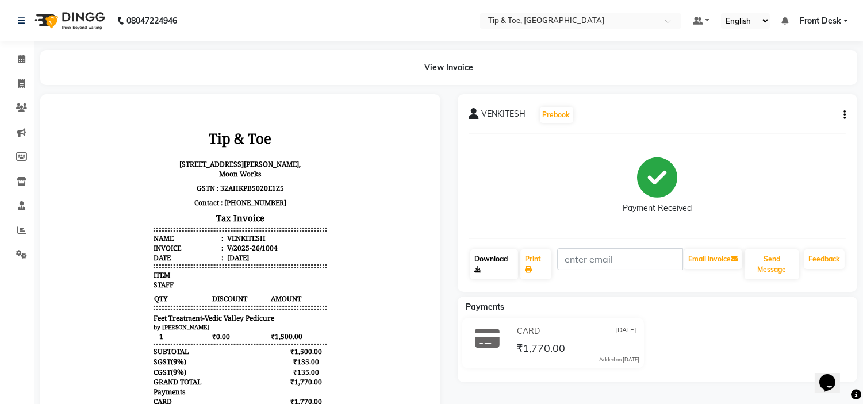
click at [485, 274] on link "Download" at bounding box center [494, 265] width 48 height 30
